Goal: Contribute content: Contribute content

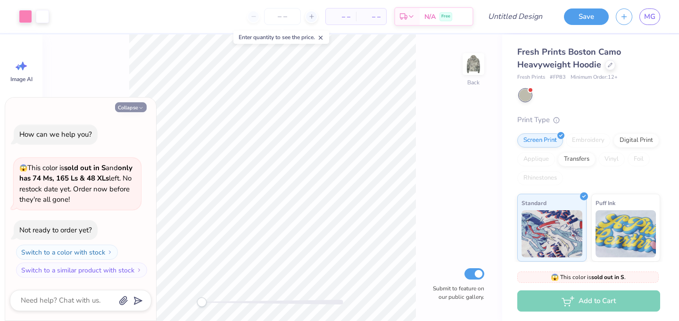
click at [126, 109] on button "Collapse" at bounding box center [131, 107] width 32 height 10
type textarea "x"
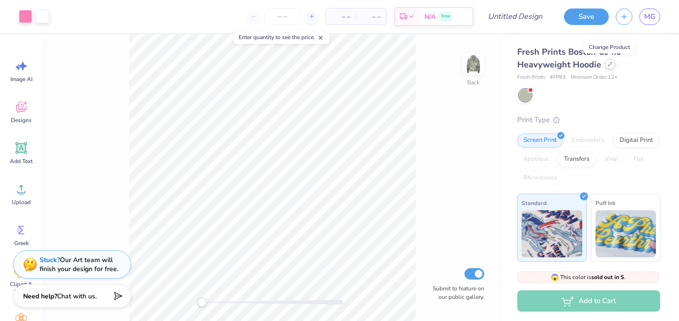
click at [612, 65] on div at bounding box center [610, 64] width 10 height 10
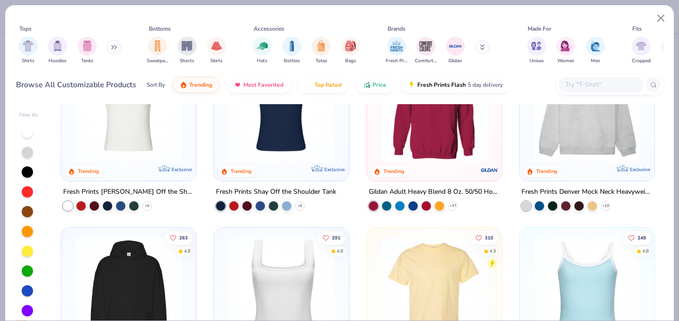
scroll to position [53, 0]
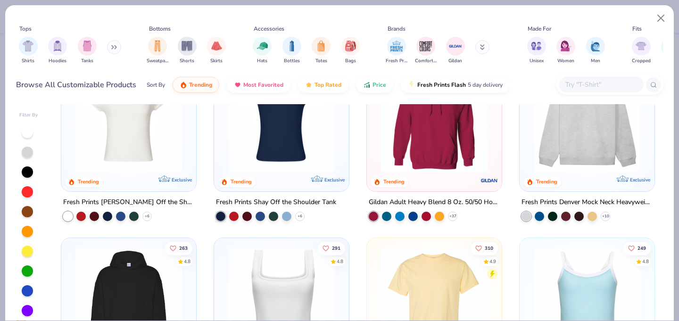
click at [569, 160] on img at bounding box center [587, 119] width 116 height 107
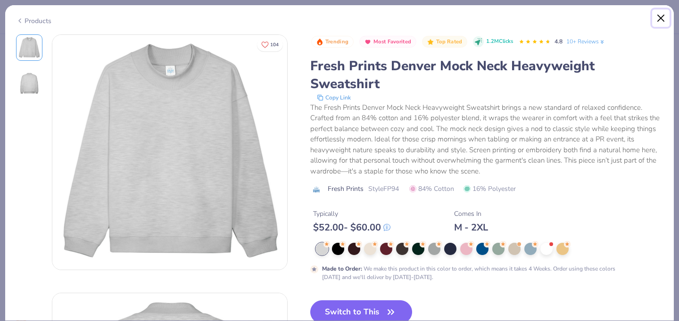
click at [664, 13] on button "Close" at bounding box center [661, 18] width 18 height 18
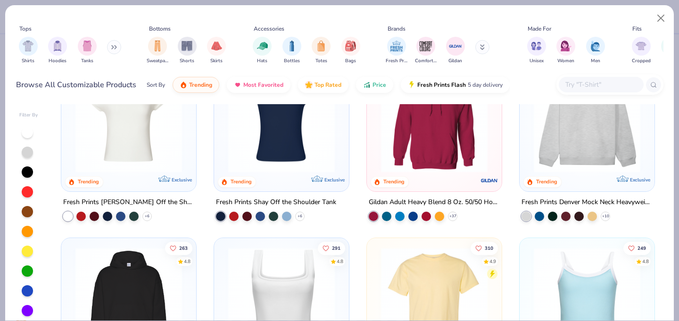
click at [117, 52] on button at bounding box center [114, 47] width 14 height 14
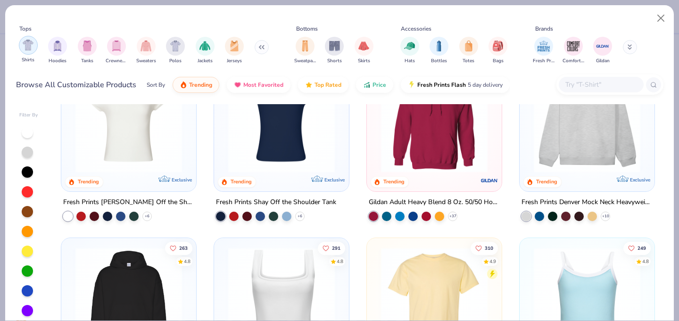
click at [56, 54] on div "filter for Hoodies" at bounding box center [57, 46] width 19 height 19
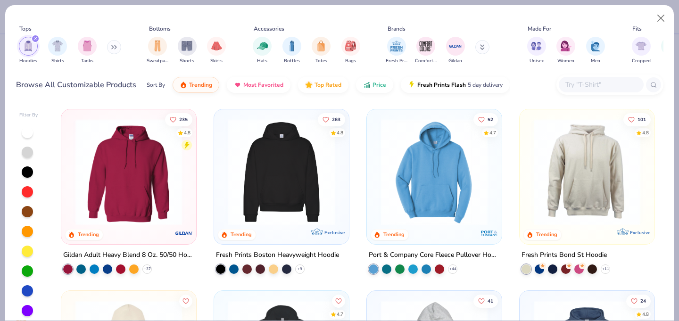
click at [36, 41] on div "filter for Hoodies" at bounding box center [35, 38] width 8 height 8
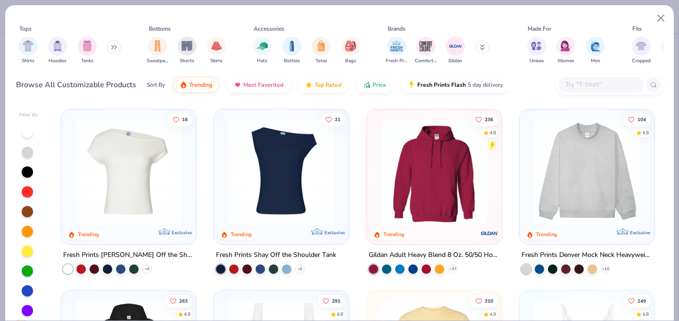
click at [109, 50] on div "Shirts Hoodies Tanks" at bounding box center [70, 50] width 108 height 35
click at [116, 49] on icon at bounding box center [114, 47] width 6 height 5
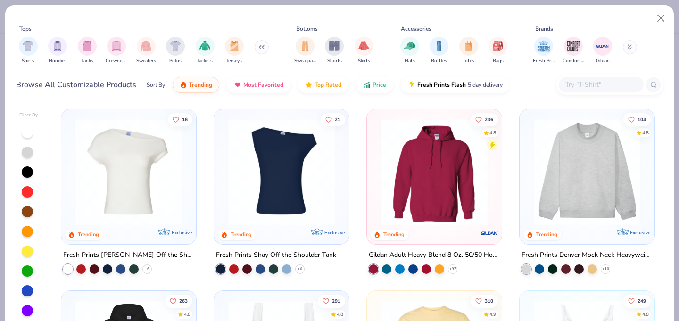
click at [146, 43] on img "filter for Sweaters" at bounding box center [146, 46] width 11 height 11
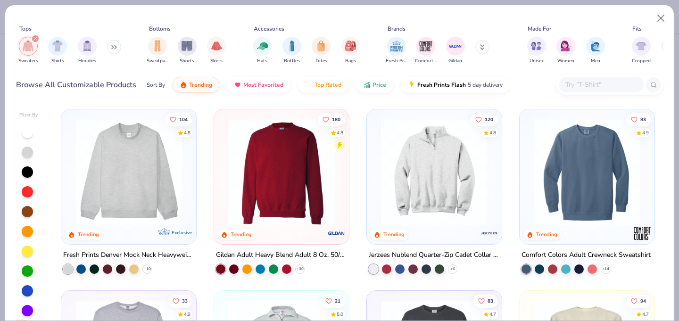
click at [37, 39] on icon "filter for Sweaters" at bounding box center [35, 39] width 4 height 4
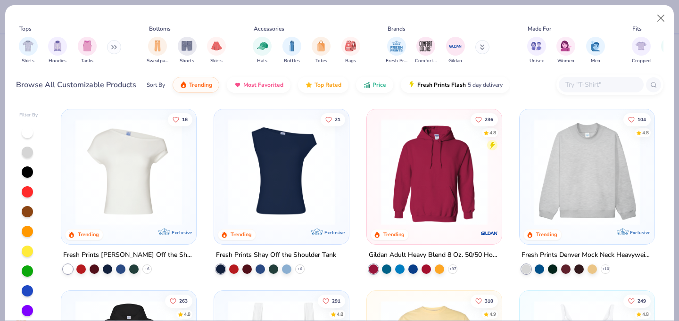
click at [116, 45] on icon at bounding box center [114, 47] width 6 height 5
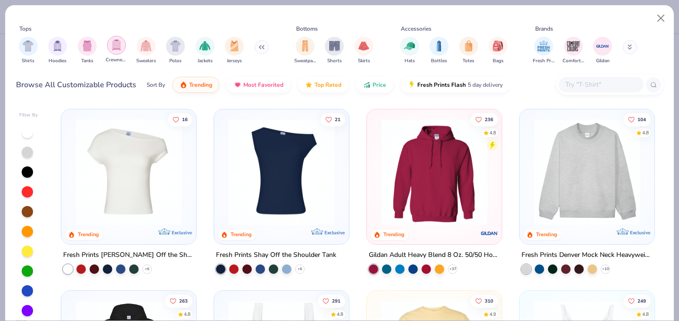
click at [117, 42] on img "filter for Crewnecks" at bounding box center [116, 45] width 10 height 11
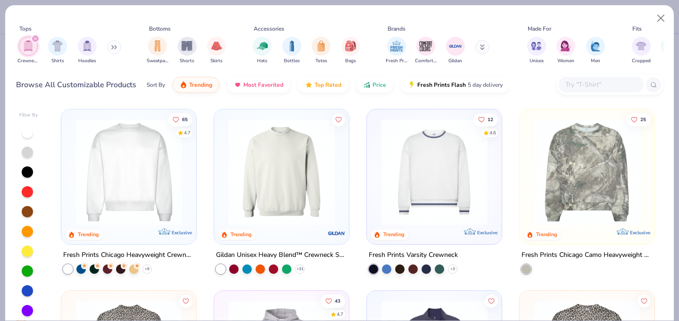
click at [583, 159] on img at bounding box center [587, 172] width 116 height 107
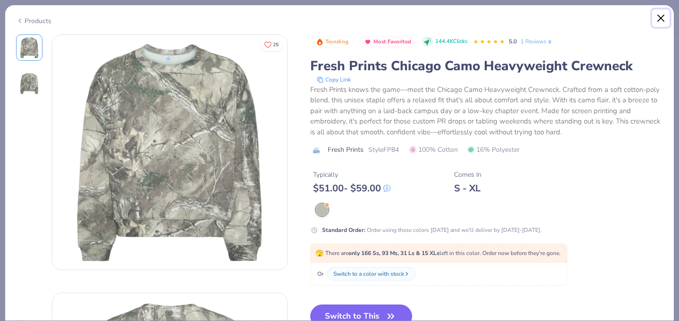
click at [666, 17] on button "Close" at bounding box center [661, 18] width 18 height 18
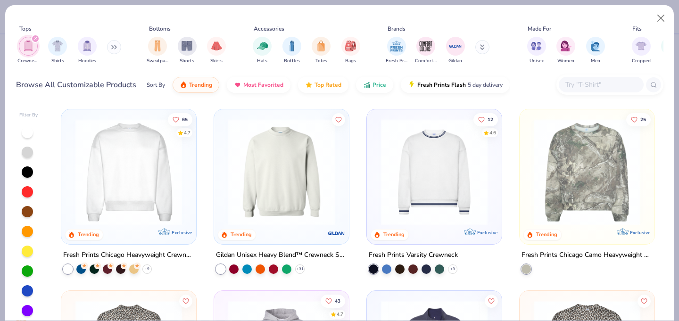
click at [134, 184] on img at bounding box center [129, 172] width 116 height 107
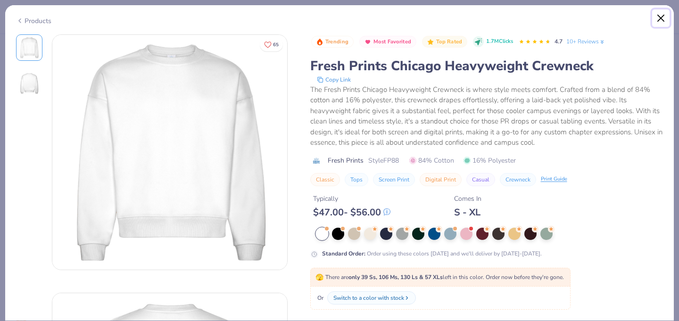
click at [659, 21] on button "Close" at bounding box center [661, 18] width 18 height 18
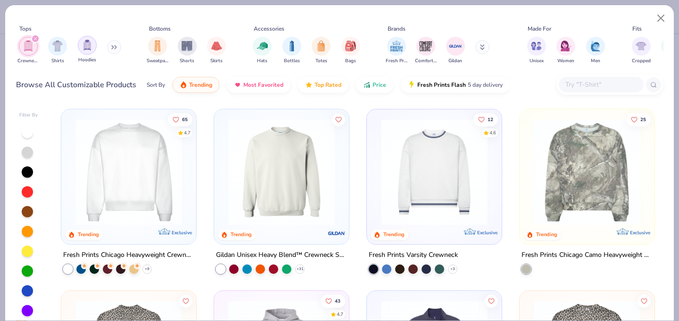
click at [83, 46] on img "filter for Hoodies" at bounding box center [87, 45] width 10 height 11
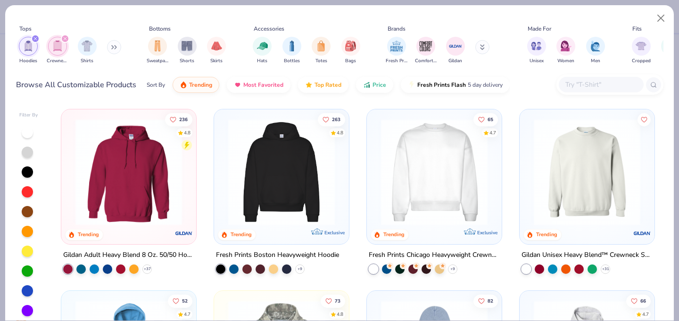
click at [37, 40] on icon "filter for Hoodies" at bounding box center [35, 39] width 4 height 4
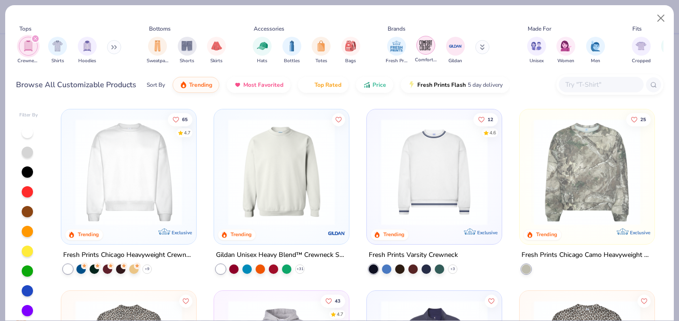
click at [429, 44] on img "filter for Comfort Colors" at bounding box center [426, 45] width 14 height 14
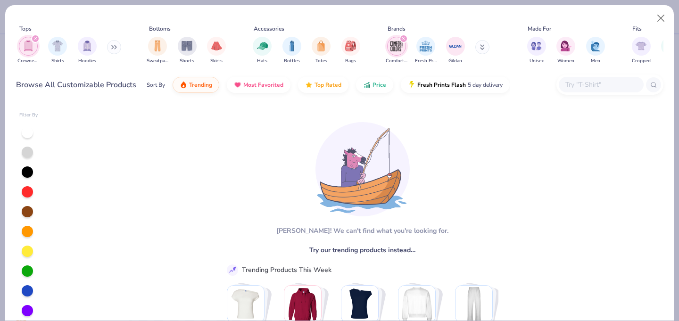
click at [405, 37] on div "filter for Comfort Colors" at bounding box center [404, 38] width 8 height 8
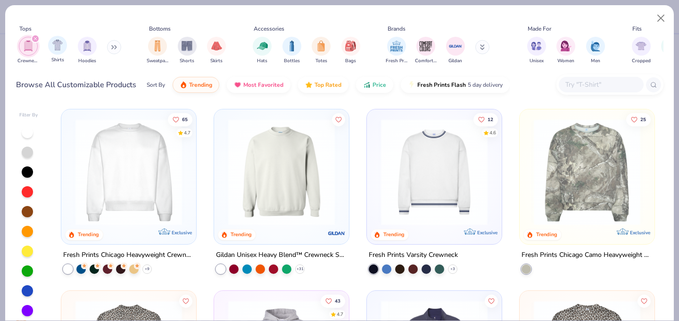
click at [37, 39] on icon "filter for Crewnecks" at bounding box center [35, 39] width 4 height 4
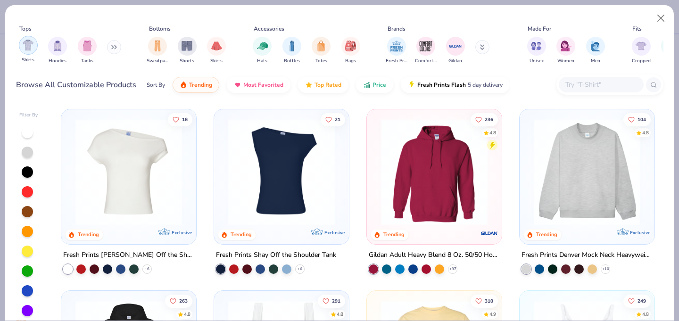
click at [61, 42] on img "filter for Hoodies" at bounding box center [57, 46] width 10 height 11
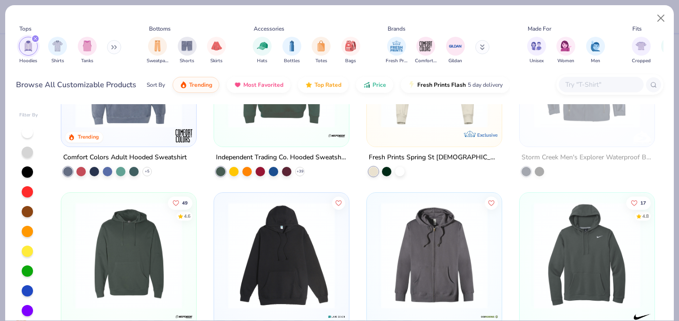
scroll to position [419, 0]
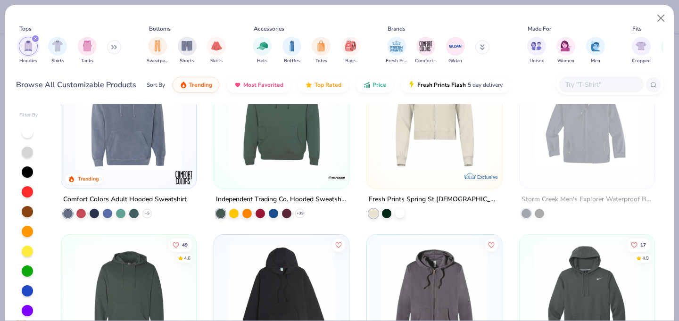
click at [129, 157] on img at bounding box center [129, 116] width 116 height 107
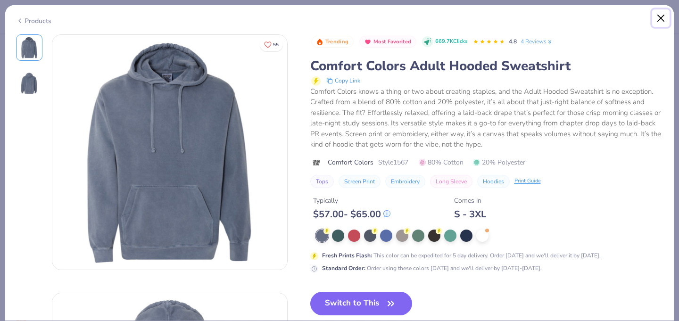
click at [656, 15] on button "Close" at bounding box center [661, 18] width 18 height 18
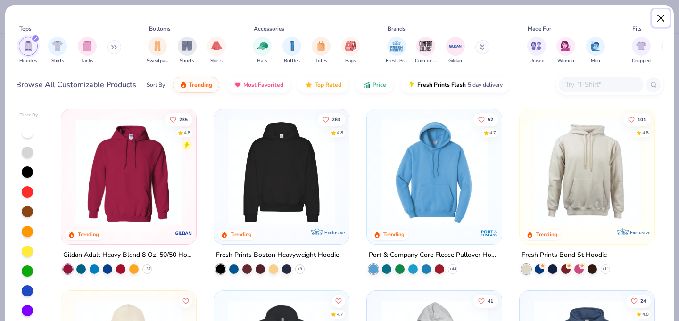
click at [664, 18] on button "Close" at bounding box center [661, 18] width 18 height 18
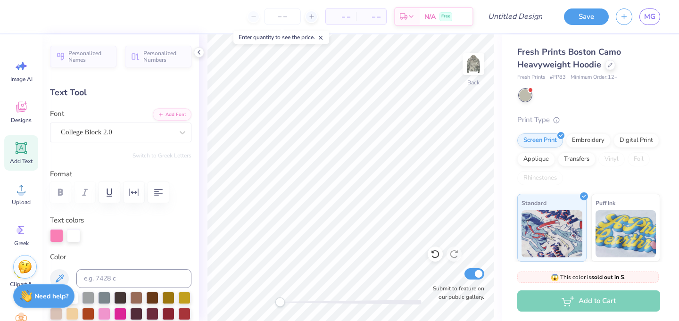
scroll to position [0, 2]
type textarea "Delta PhI Epsilon"
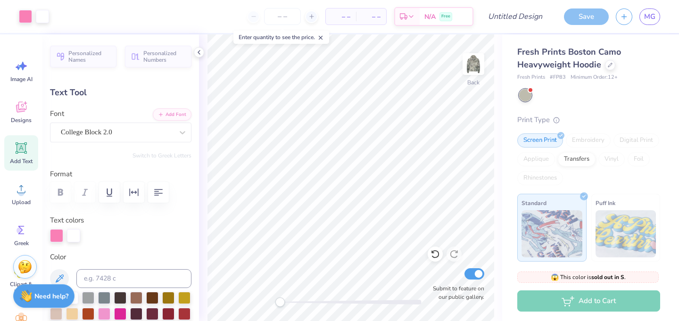
type input "19.38"
type input "4.57"
type input "2.74"
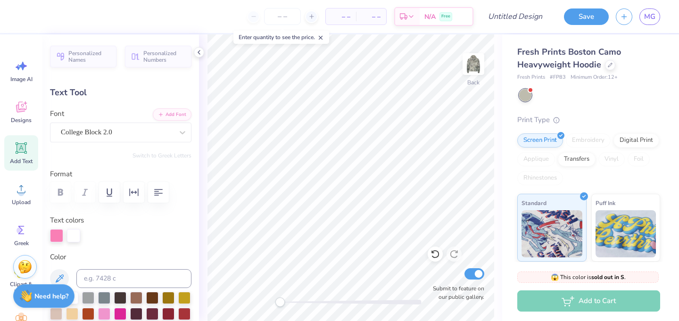
type input "14.51"
type input "3.42"
type input "10.65"
type input "2.51"
type input "3.00"
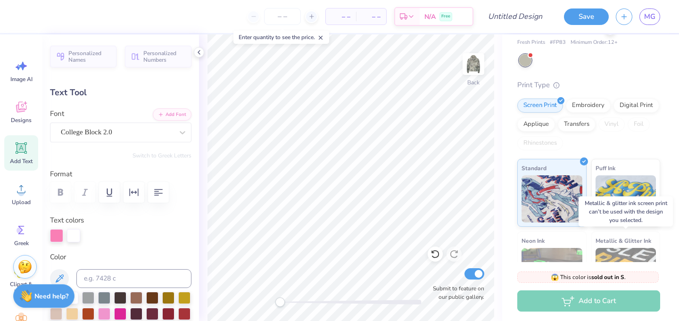
scroll to position [33, 0]
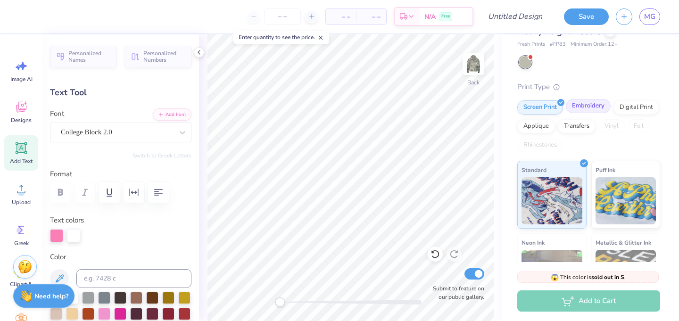
click at [580, 106] on div "Embroidery" at bounding box center [588, 106] width 45 height 14
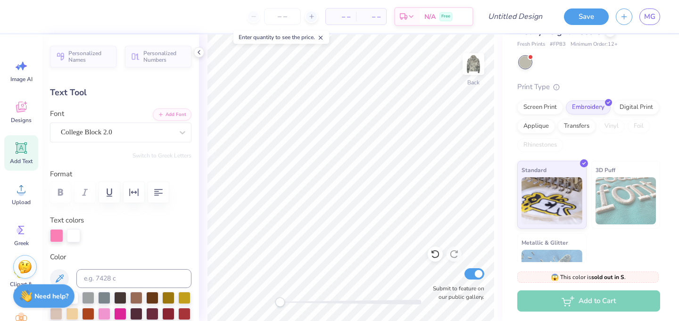
click at [187, 222] on div "Text colors" at bounding box center [121, 228] width 142 height 27
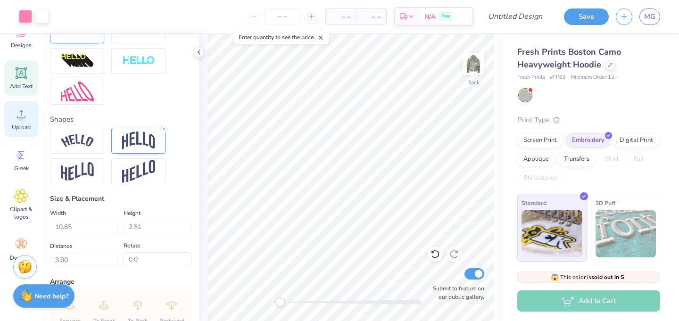
scroll to position [92, 0]
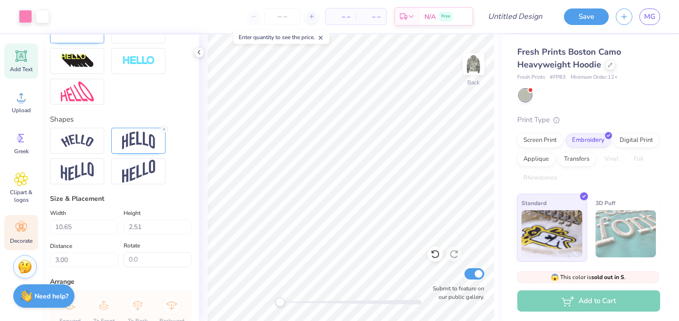
click at [30, 221] on div "Decorate" at bounding box center [21, 232] width 34 height 35
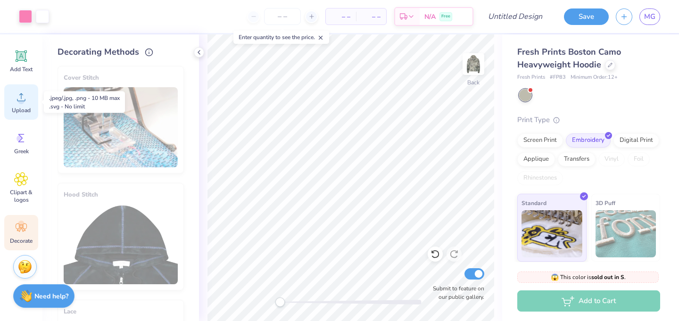
scroll to position [0, 0]
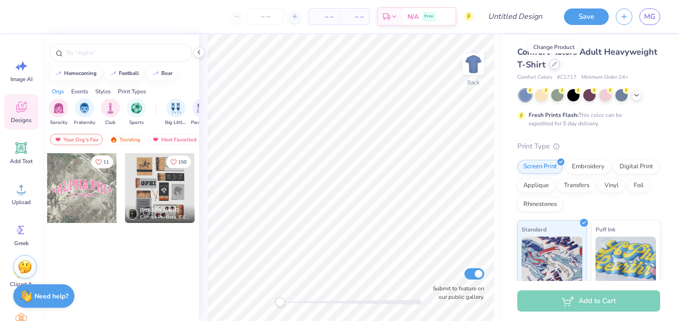
click at [555, 64] on icon at bounding box center [554, 64] width 5 height 5
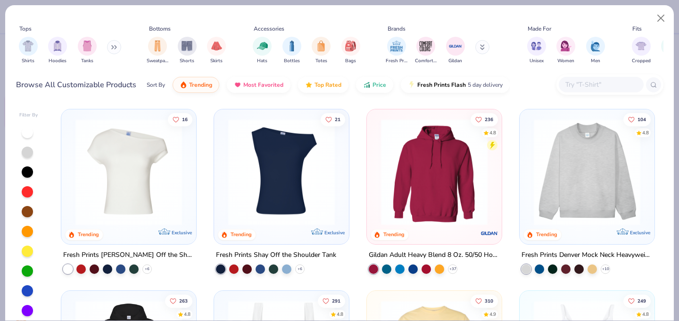
click at [428, 184] on img at bounding box center [434, 172] width 116 height 107
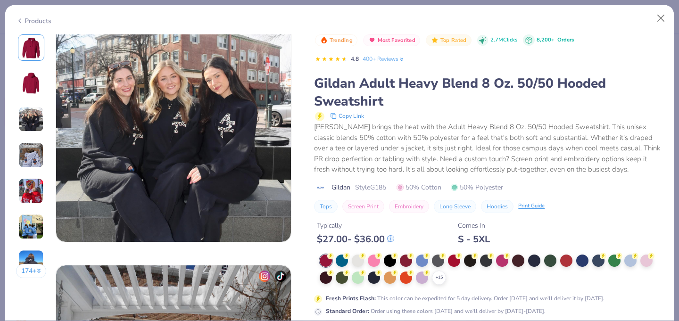
scroll to position [545, 0]
click at [442, 278] on icon at bounding box center [439, 278] width 8 height 8
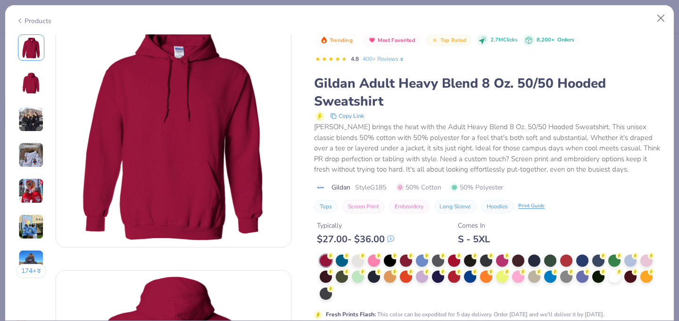
scroll to position [14, 0]
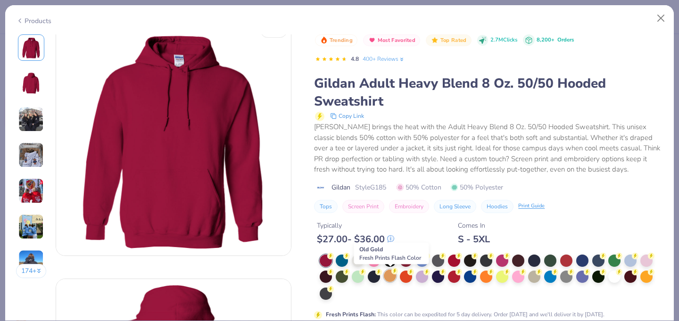
click at [393, 281] on div at bounding box center [390, 276] width 12 height 12
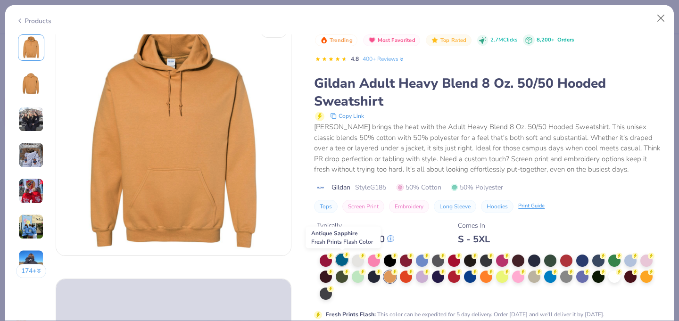
click at [348, 258] on circle at bounding box center [346, 255] width 7 height 7
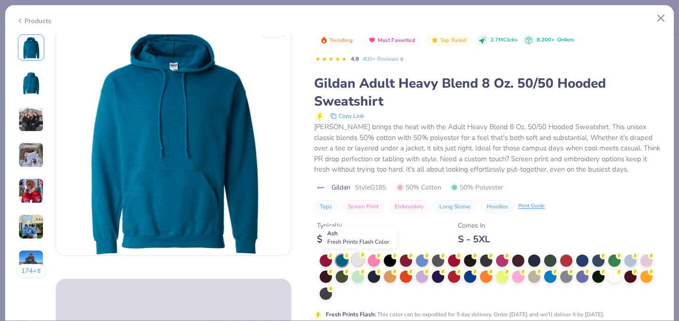
click at [355, 259] on div at bounding box center [358, 260] width 12 height 12
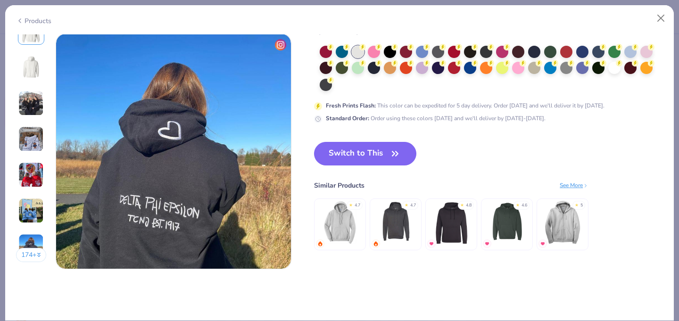
scroll to position [1553, 0]
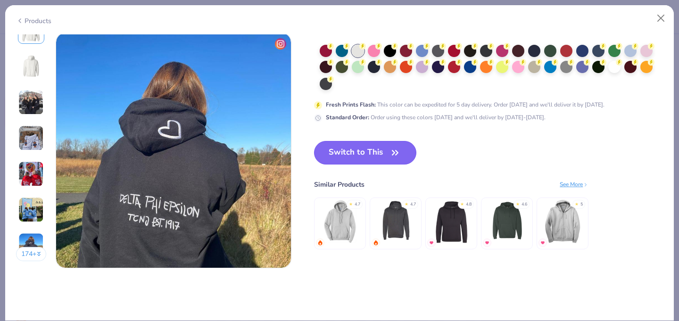
click at [378, 151] on button "Switch to This" at bounding box center [365, 153] width 102 height 24
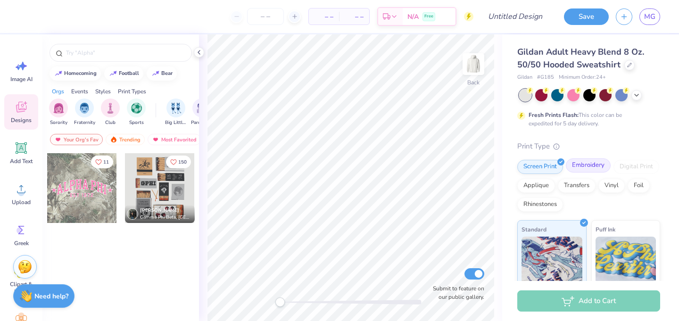
click at [575, 167] on div "Embroidery" at bounding box center [588, 165] width 45 height 14
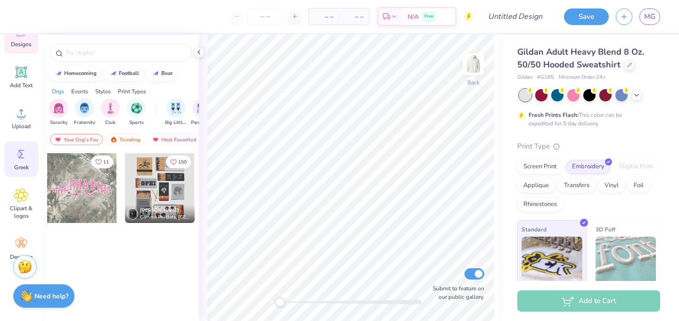
scroll to position [92, 0]
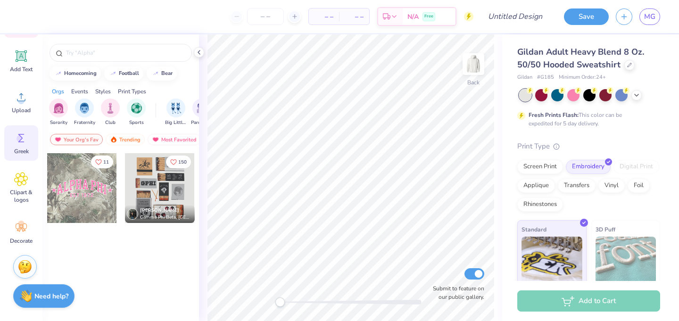
click at [20, 224] on circle at bounding box center [21, 224] width 7 height 7
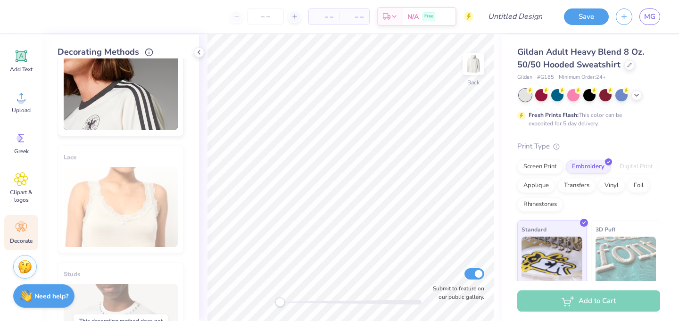
scroll to position [0, 0]
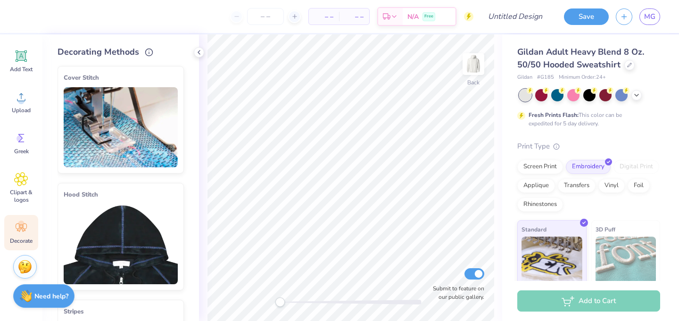
click at [147, 236] on img at bounding box center [121, 244] width 114 height 80
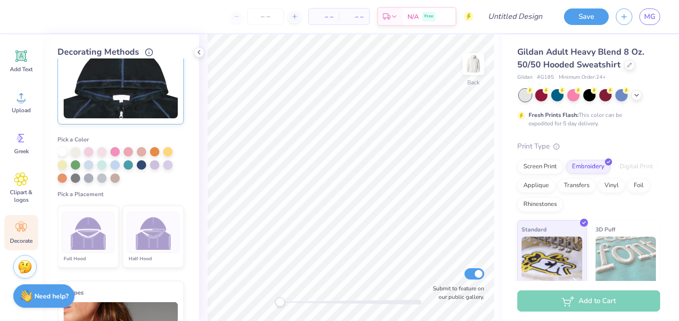
scroll to position [167, 0]
click at [153, 221] on img at bounding box center [153, 231] width 35 height 35
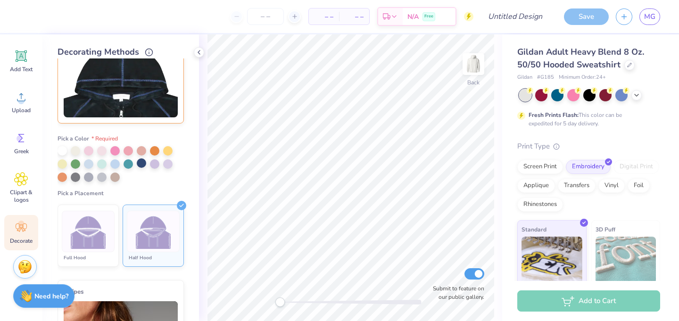
click at [142, 166] on div at bounding box center [141, 162] width 9 height 9
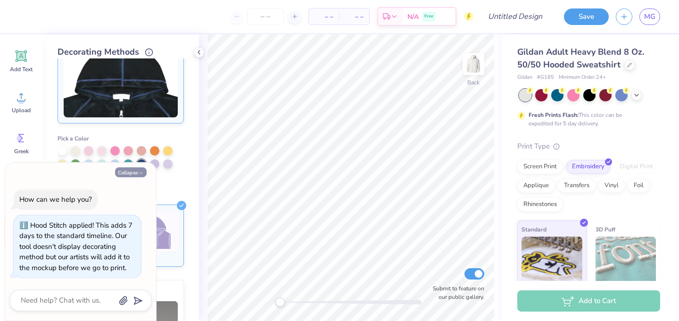
click at [140, 176] on icon "button" at bounding box center [141, 173] width 6 height 6
type textarea "x"
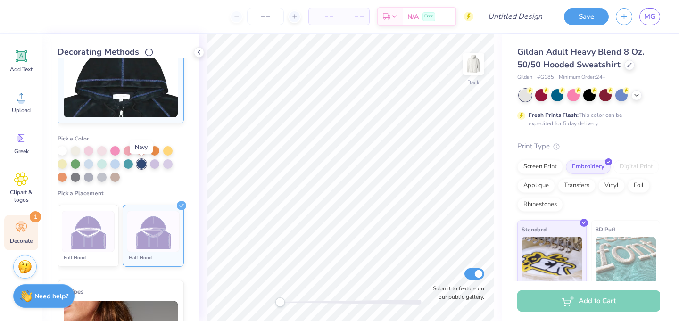
click at [143, 165] on div at bounding box center [141, 163] width 9 height 9
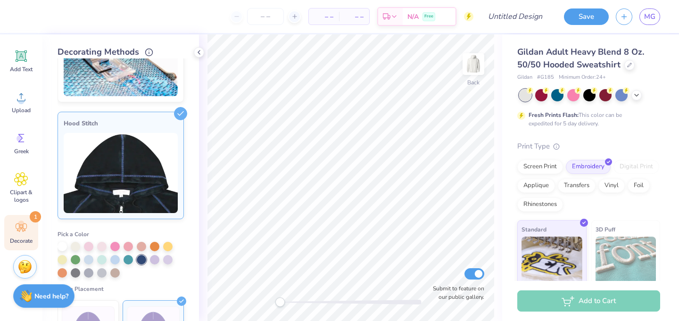
scroll to position [0, 0]
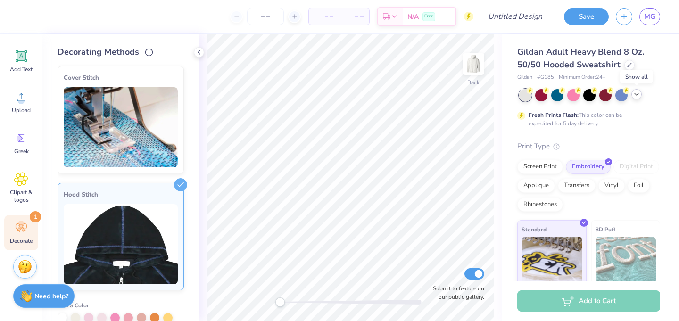
click at [638, 99] on div at bounding box center [637, 94] width 10 height 10
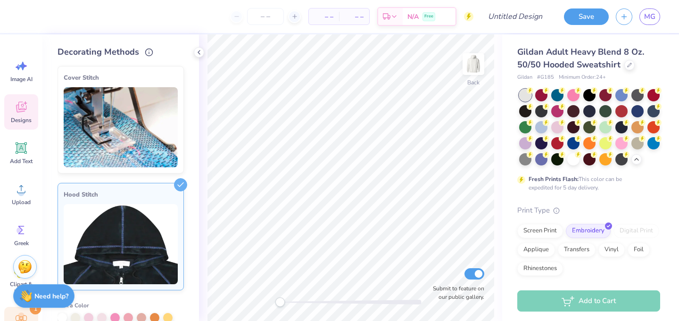
click at [20, 117] on span "Designs" at bounding box center [21, 121] width 21 height 8
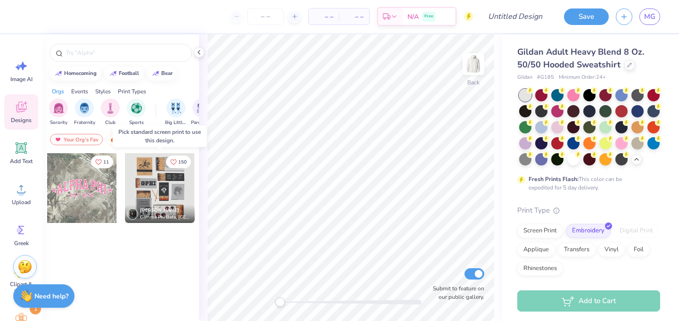
click at [159, 189] on div at bounding box center [160, 188] width 70 height 70
click at [475, 64] on img at bounding box center [474, 64] width 38 height 38
click at [149, 197] on div at bounding box center [160, 188] width 70 height 70
click at [129, 92] on div "Print Types" at bounding box center [132, 91] width 28 height 8
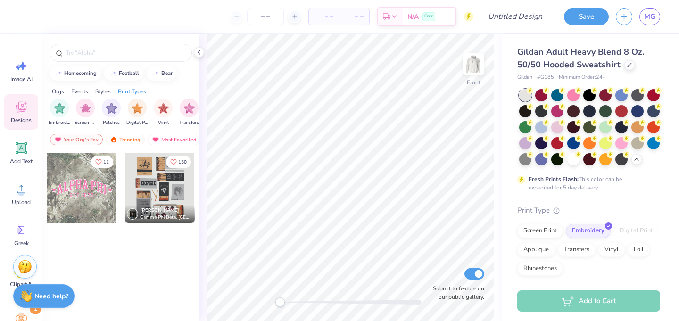
scroll to position [0, 767]
click at [56, 109] on img "filter for Embroidery" at bounding box center [58, 107] width 11 height 11
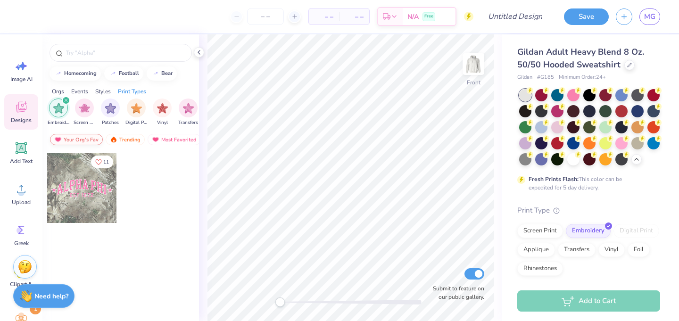
click at [77, 141] on div "Your Org's Fav" at bounding box center [76, 139] width 53 height 11
click at [133, 135] on div "Trending" at bounding box center [125, 139] width 39 height 11
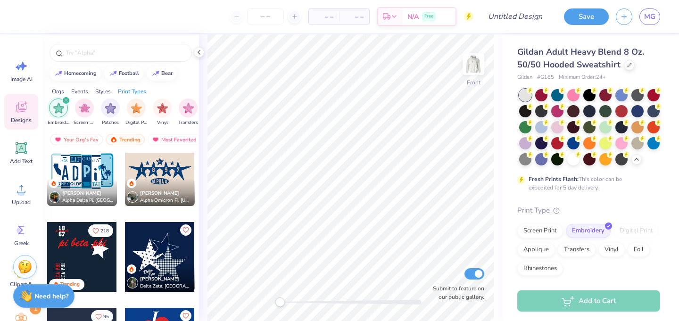
scroll to position [0, 0]
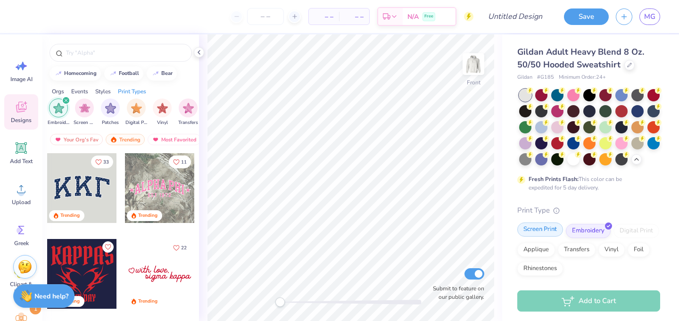
click at [534, 229] on div "Screen Print" at bounding box center [540, 230] width 46 height 14
click at [85, 111] on img "filter for Screen Print" at bounding box center [84, 108] width 11 height 11
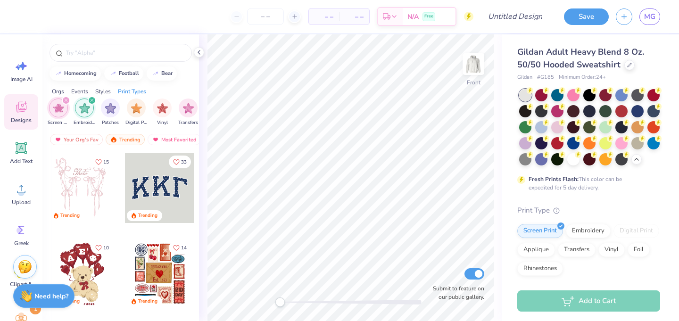
click at [92, 102] on icon "filter for Embroidery" at bounding box center [92, 101] width 4 height 4
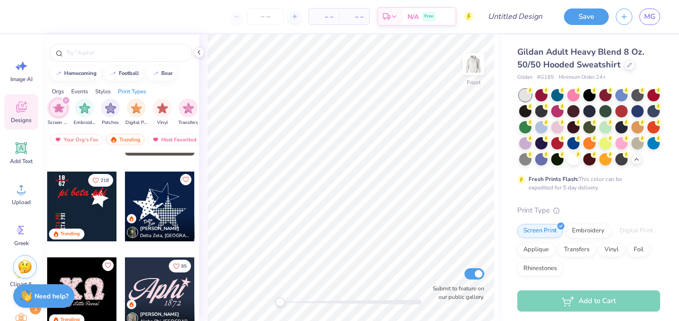
scroll to position [1196, 0]
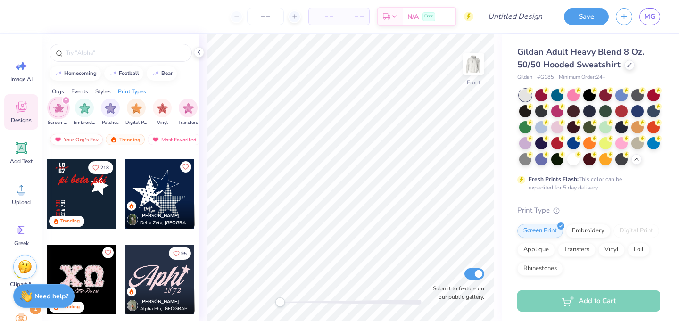
click at [83, 136] on div "Your Org's Fav" at bounding box center [76, 139] width 53 height 11
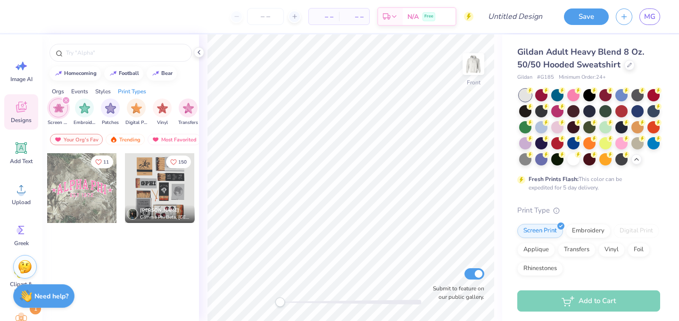
click at [167, 189] on div at bounding box center [160, 188] width 70 height 70
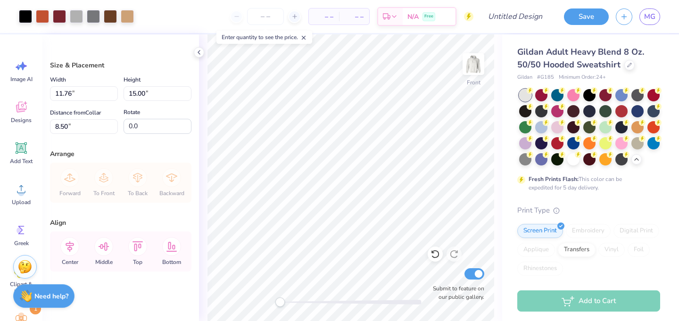
type input "6.00"
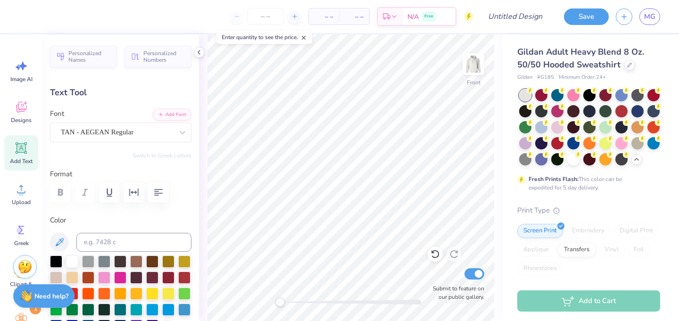
scroll to position [0, 0]
type input "3.27"
type input "0.85"
type input "6.64"
type textarea "delta"
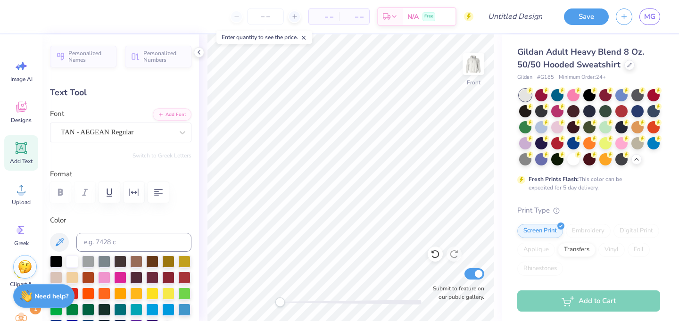
scroll to position [0, 0]
type input "3.28"
type input "1.04"
type input "7.47"
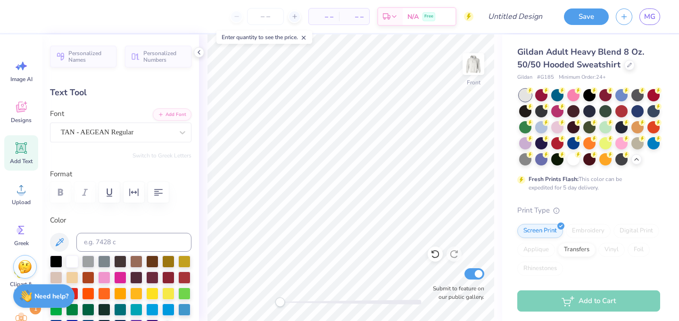
type textarea "phi epsilon"
type textarea "19"
type input "0.85"
type input "1.18"
type input "10.22"
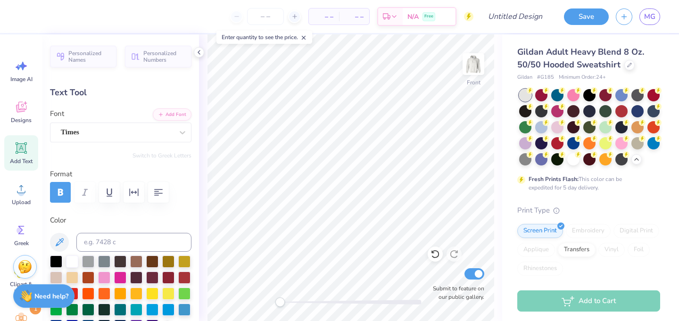
type textarea "17"
type input "3.46"
type input "1.02"
type input "11.85"
type input "0.0"
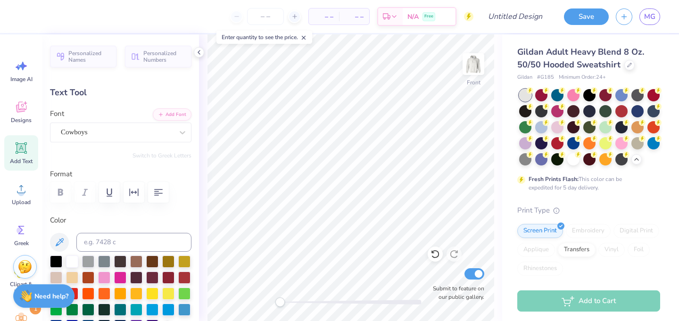
scroll to position [0, 0]
type textarea "DPHIE"
type input "3.45"
type input "0.81"
type input "2.44"
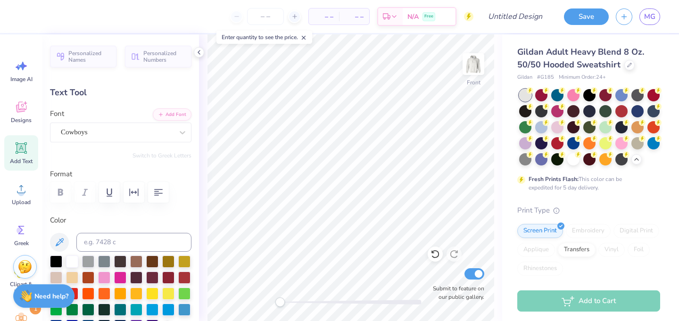
type input "0.39"
type input "17.13"
type textarea "to be a dphi"
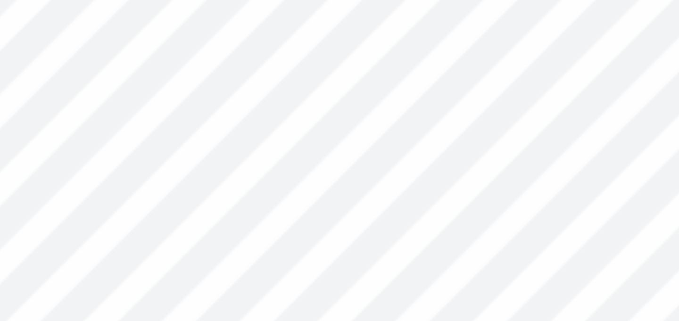
type input "1.92"
type input "0.46"
type input "12.77"
type textarea "delta phi"
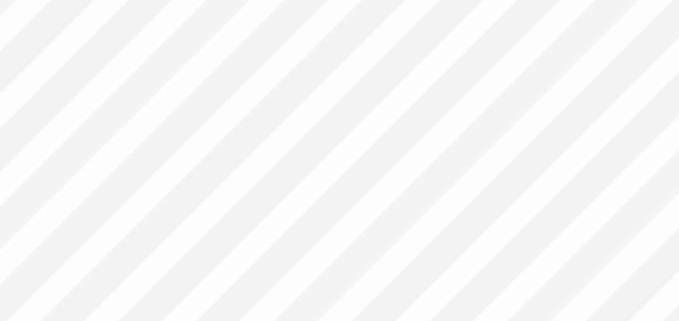
scroll to position [0, 0]
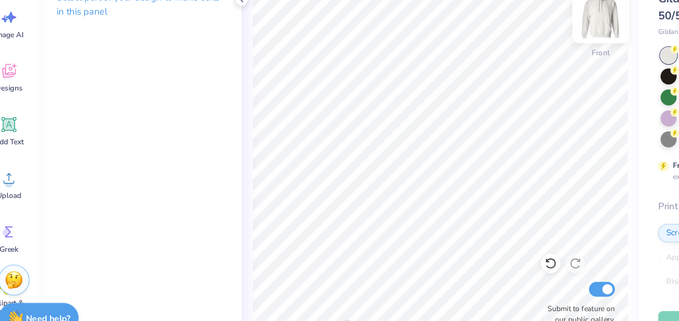
click at [470, 68] on img at bounding box center [474, 64] width 38 height 38
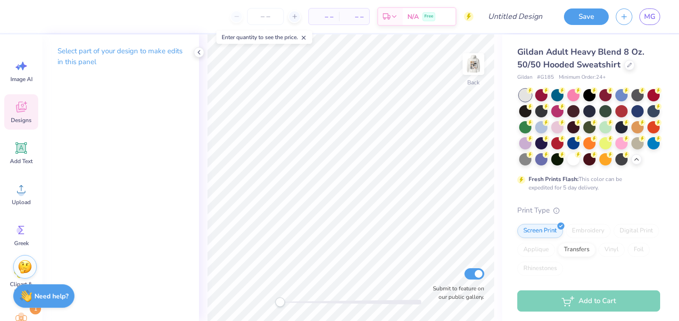
click at [23, 112] on icon at bounding box center [21, 107] width 14 height 14
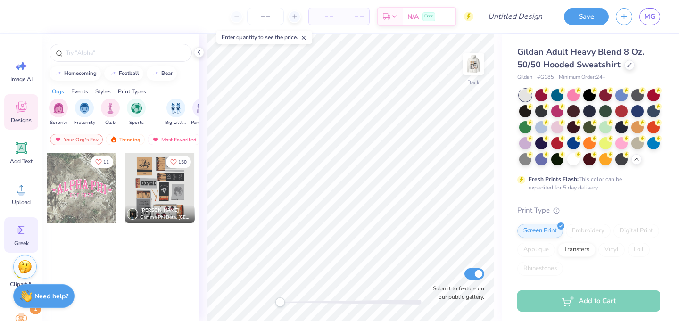
scroll to position [72, 0]
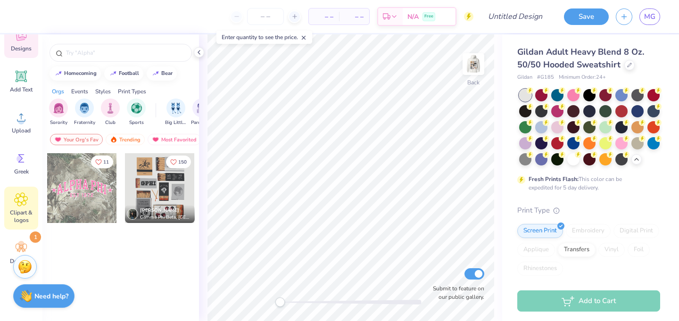
click at [18, 206] on icon at bounding box center [21, 199] width 13 height 13
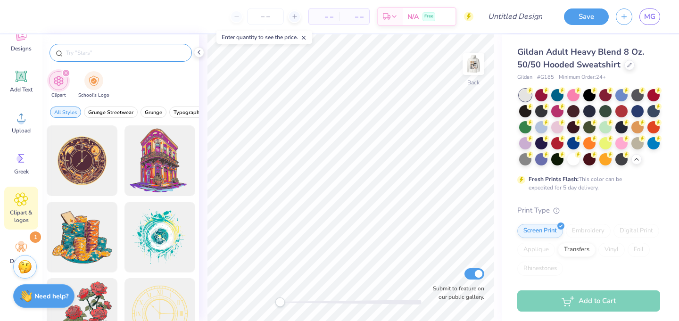
click at [111, 58] on div at bounding box center [121, 53] width 142 height 18
click at [106, 48] on div at bounding box center [121, 53] width 142 height 18
click at [103, 53] on input "text" at bounding box center [125, 52] width 121 height 9
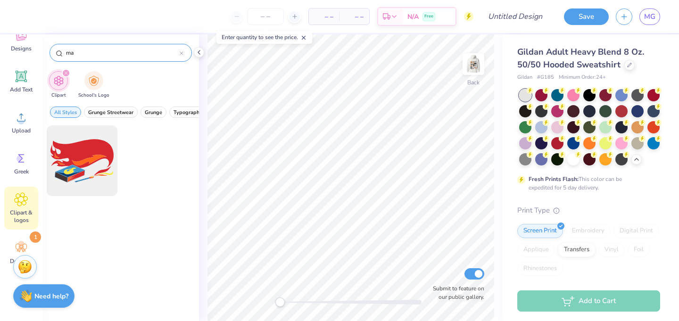
type input "m"
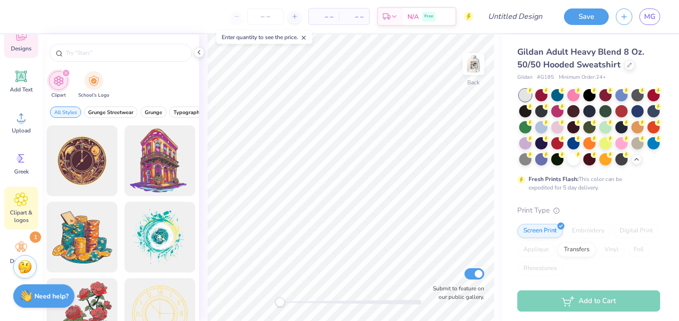
click at [18, 43] on div "Designs" at bounding box center [21, 40] width 34 height 35
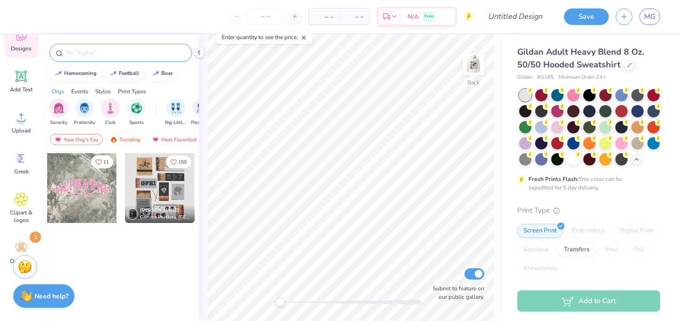
click at [126, 49] on input "text" at bounding box center [125, 52] width 121 height 9
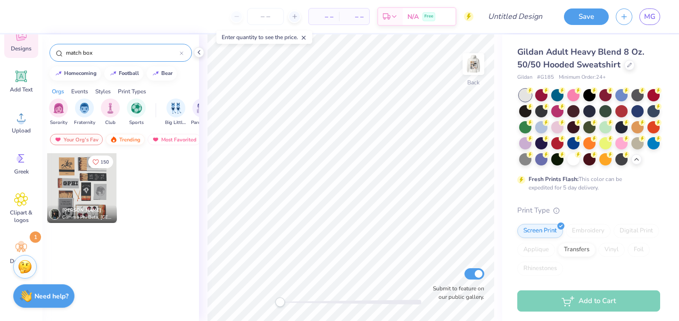
type input "match box"
click at [107, 140] on div "Trending" at bounding box center [125, 139] width 39 height 11
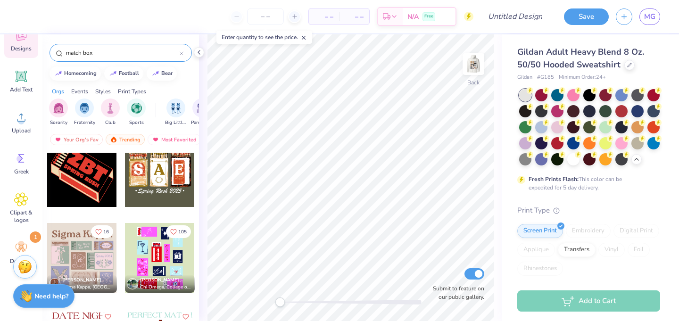
scroll to position [397, 0]
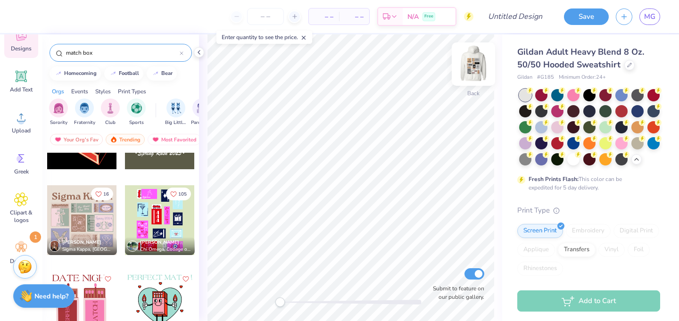
click at [472, 68] on img at bounding box center [474, 64] width 38 height 38
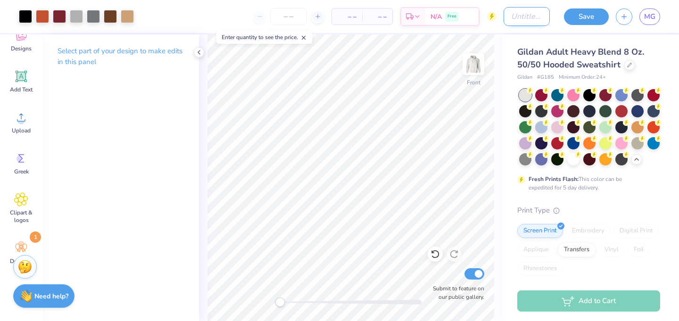
click at [530, 21] on input "Design Title" at bounding box center [527, 16] width 46 height 19
type input "general"
click at [584, 20] on button "Save" at bounding box center [586, 15] width 45 height 17
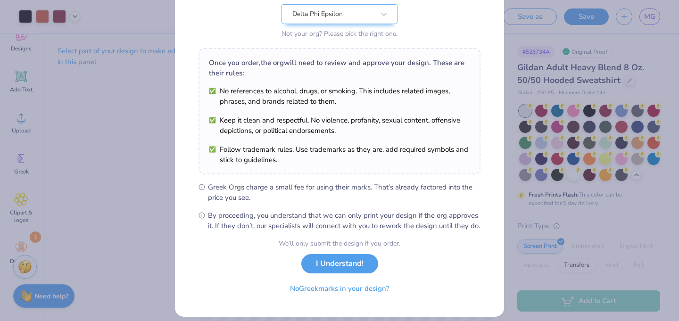
scroll to position [105, 0]
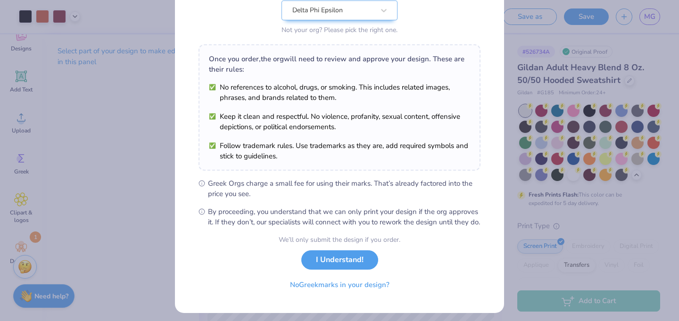
click at [348, 269] on button "I Understand!" at bounding box center [339, 259] width 77 height 19
